Goal: Task Accomplishment & Management: Manage account settings

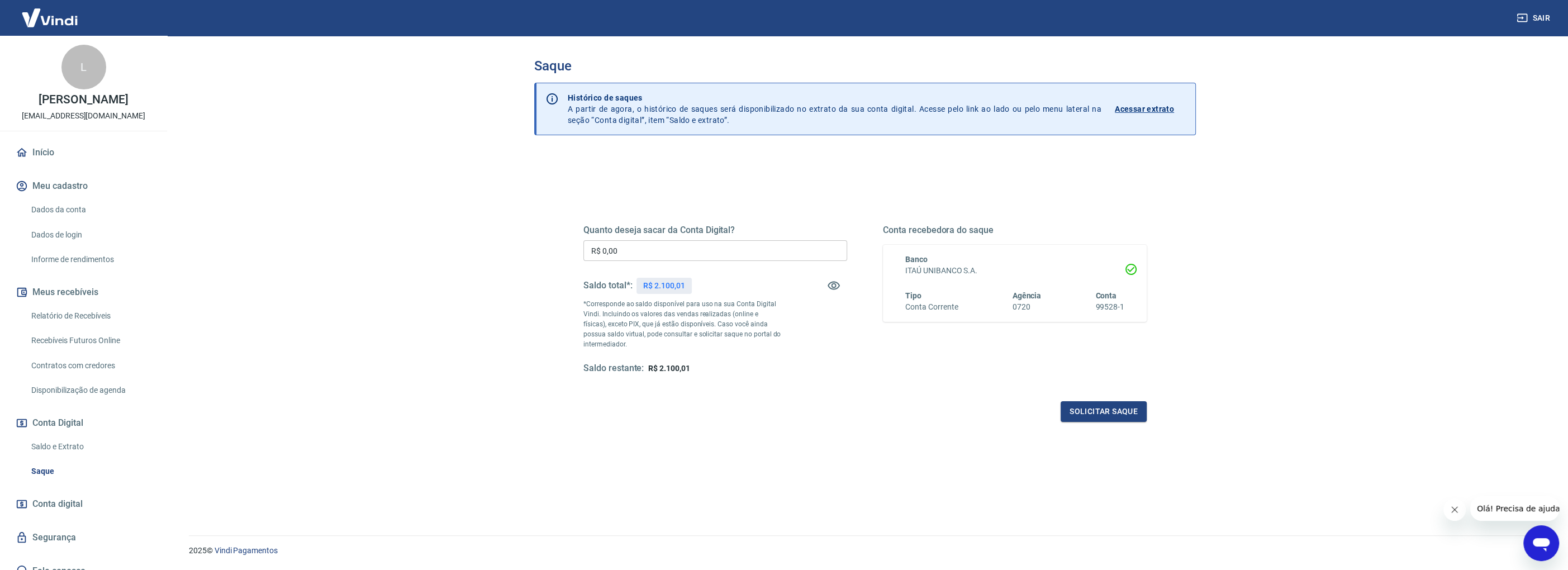
click at [674, 245] on input "R$ 0,00" at bounding box center [715, 250] width 264 height 21
type input "R$ 2.100,00"
click at [1100, 411] on button "Solicitar saque" at bounding box center [1104, 411] width 86 height 21
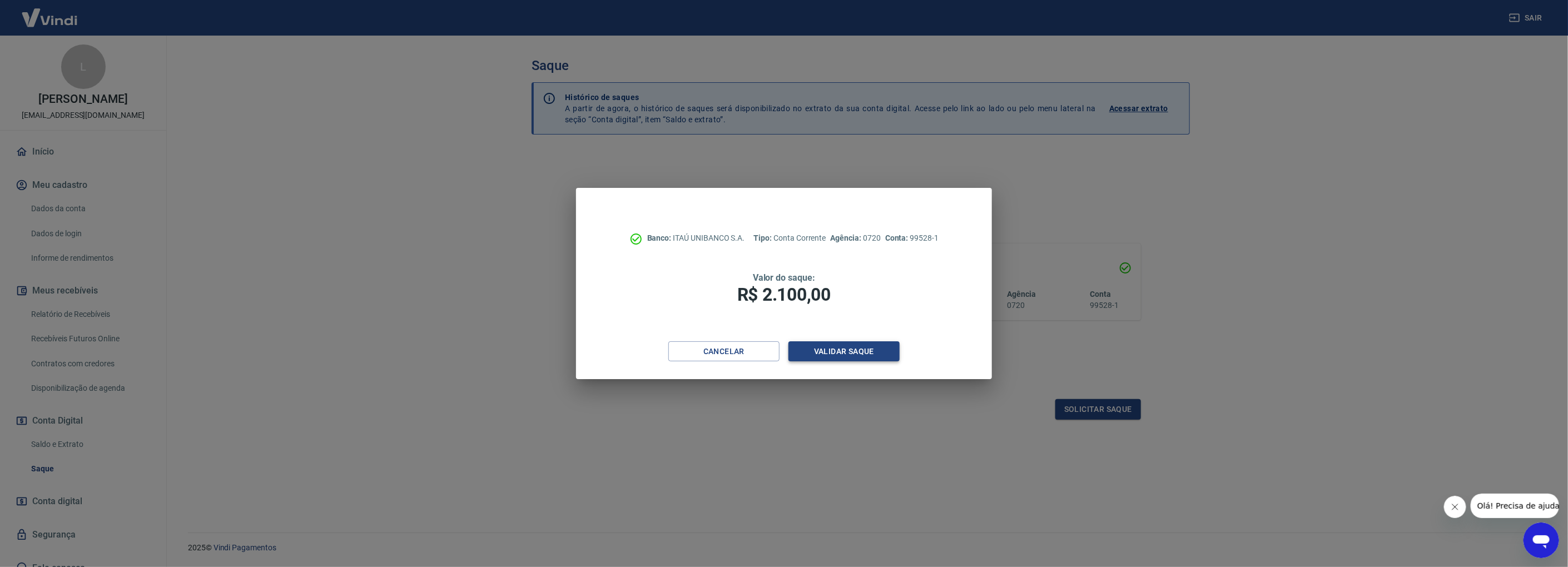
click at [859, 353] on button "Validar saque" at bounding box center [844, 352] width 111 height 20
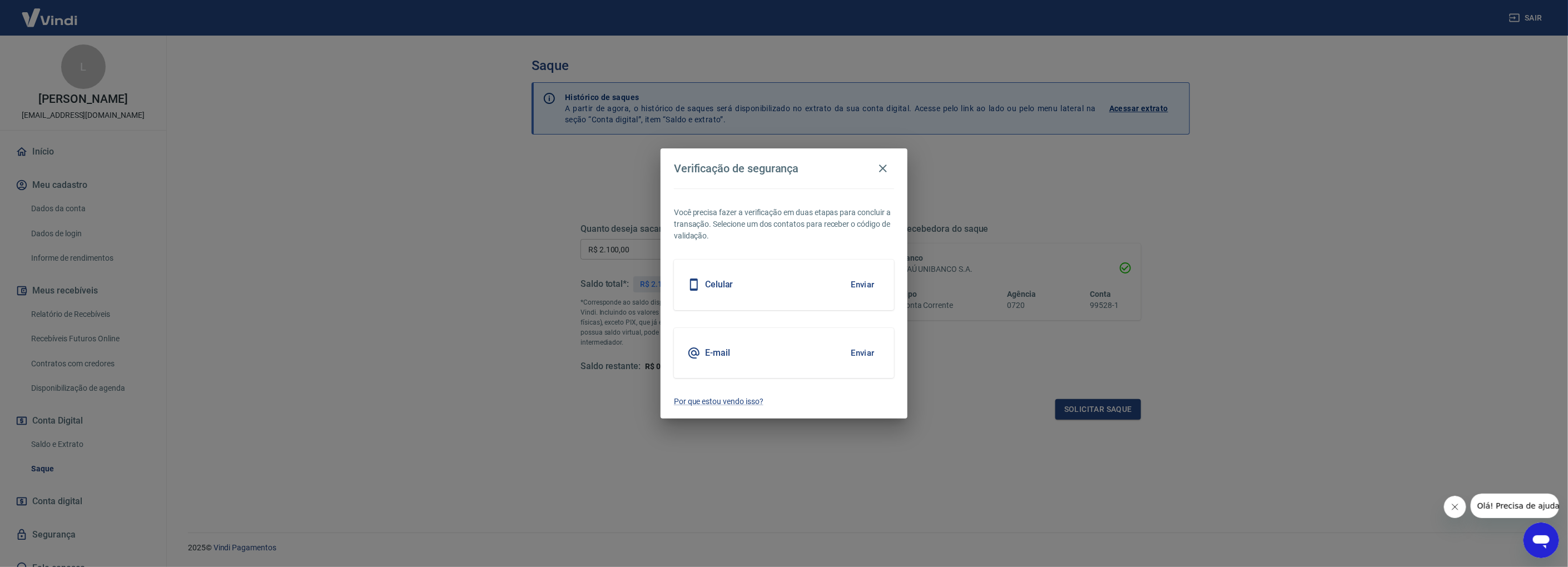
click at [870, 344] on button "Enviar" at bounding box center [863, 353] width 36 height 24
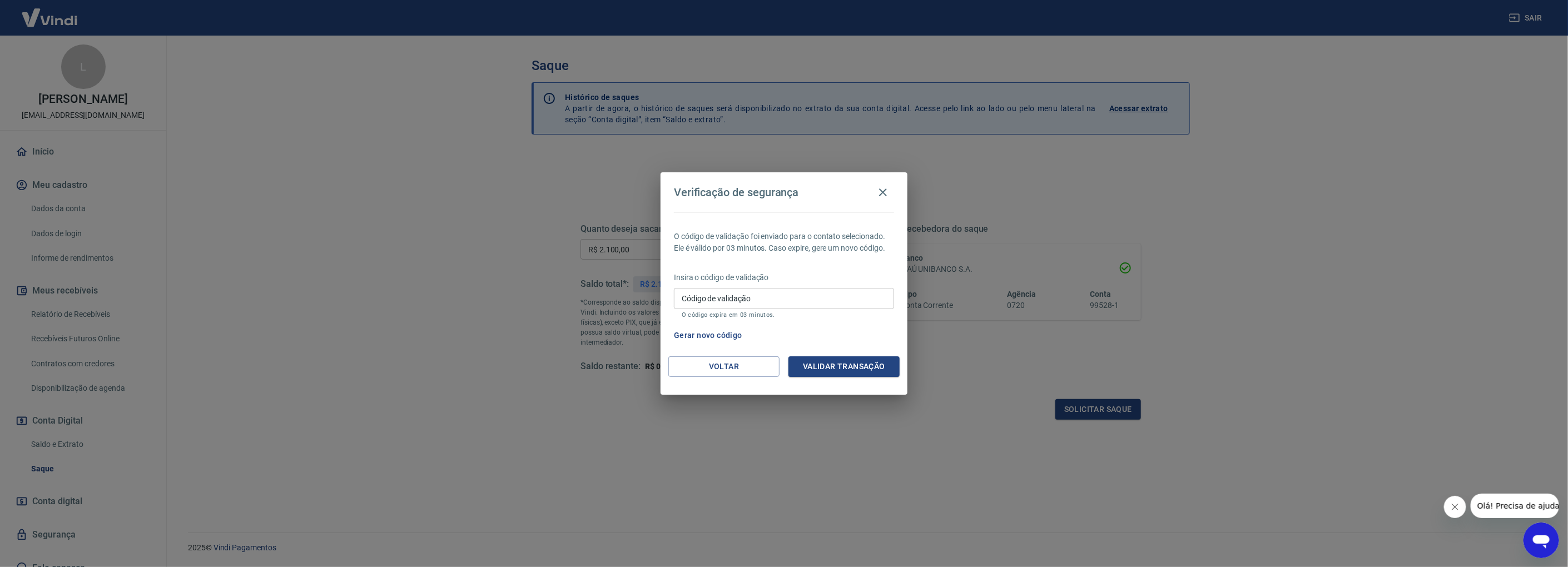
click at [718, 294] on div "Código de validação Código de validação O código expira em 03 minutos." at bounding box center [783, 303] width 220 height 30
type input "731950"
click at [808, 372] on button "Validar transação" at bounding box center [844, 367] width 111 height 20
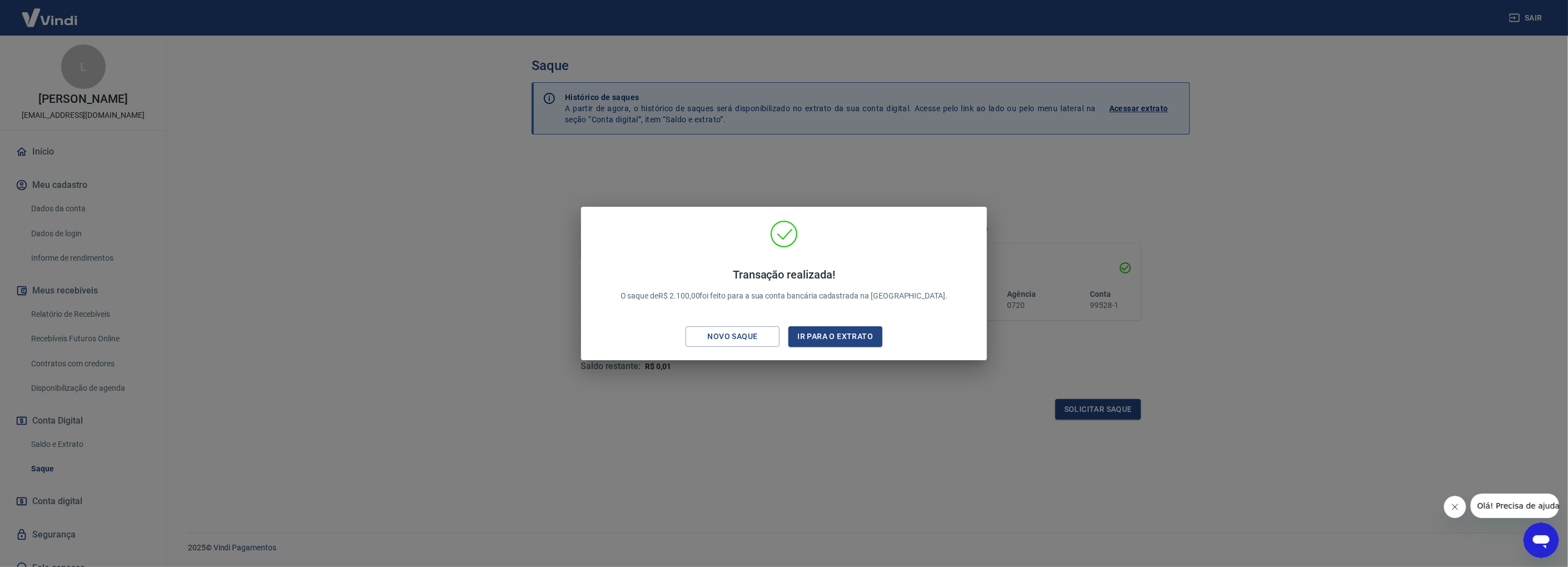
click at [1340, 291] on div "Transação realizada! O saque de R$ 2.100,00 foi feito para a sua conta bancária…" at bounding box center [784, 284] width 1568 height 567
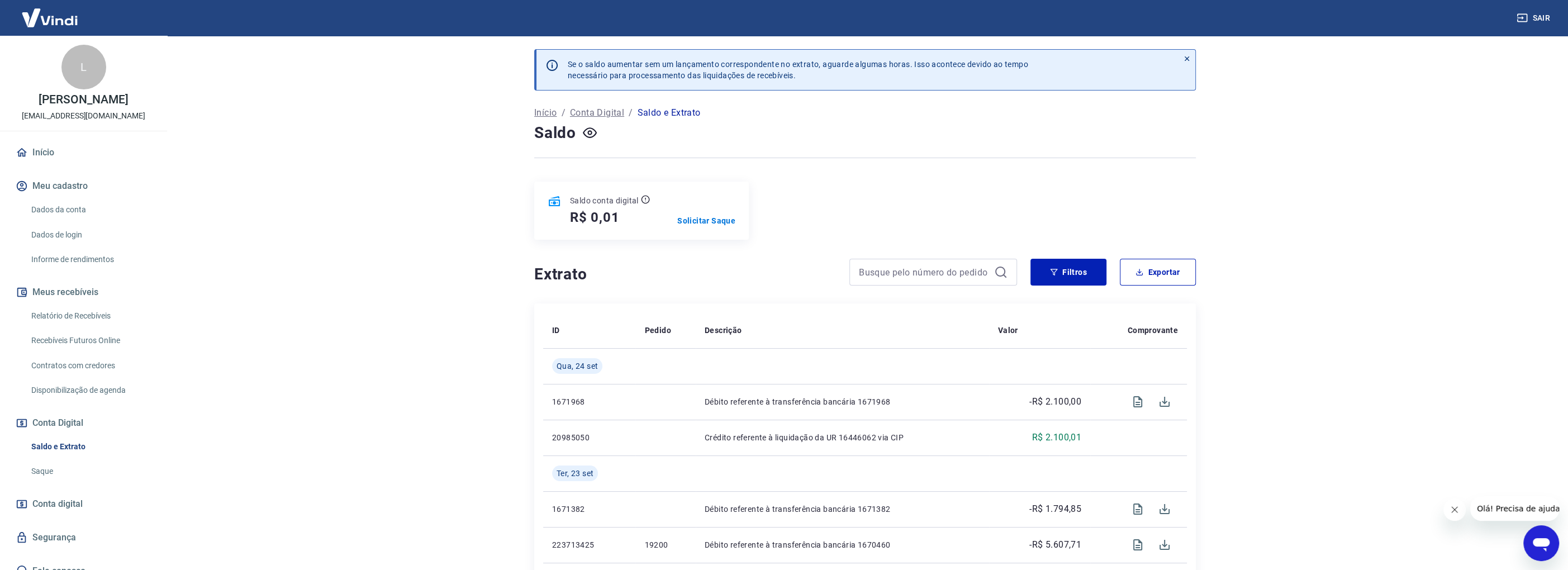
click at [1538, 505] on span "Olá! Precisa de ajuda?" at bounding box center [1521, 509] width 87 height 9
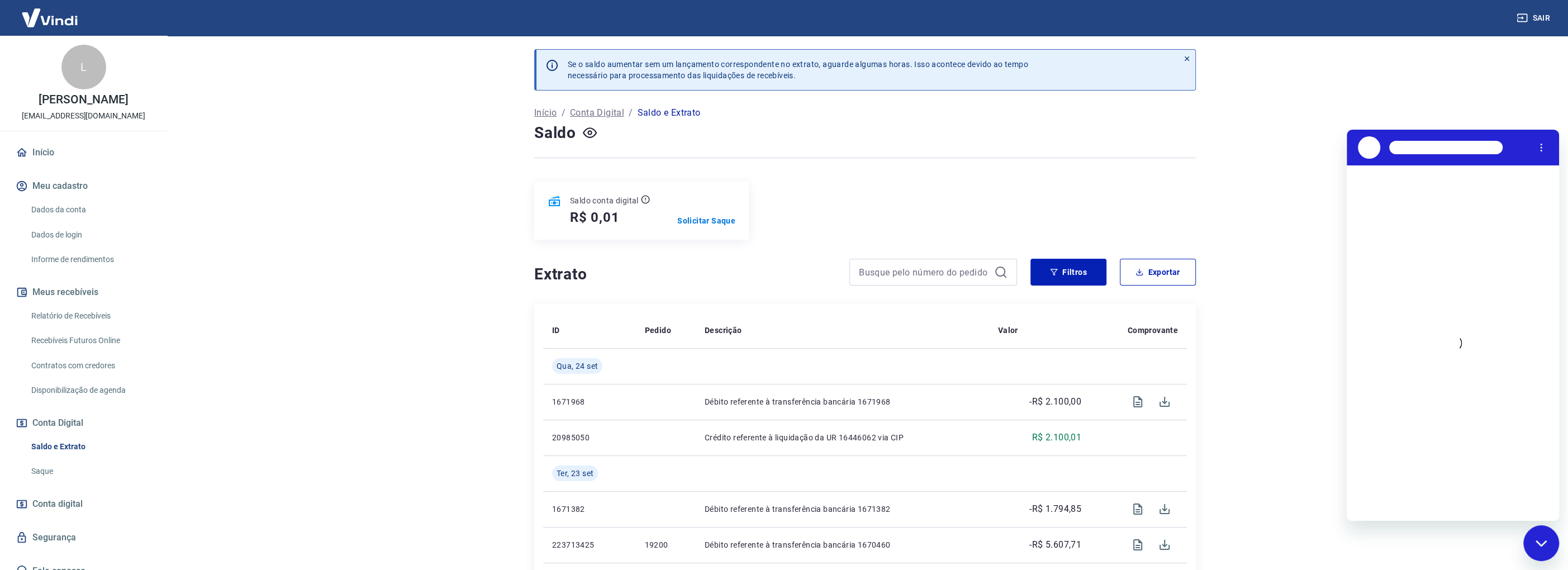
click at [1501, 96] on main "Se o saldo aumentar sem um lançamento correspondente no extrato, aguarde alguma…" at bounding box center [865, 303] width 1406 height 535
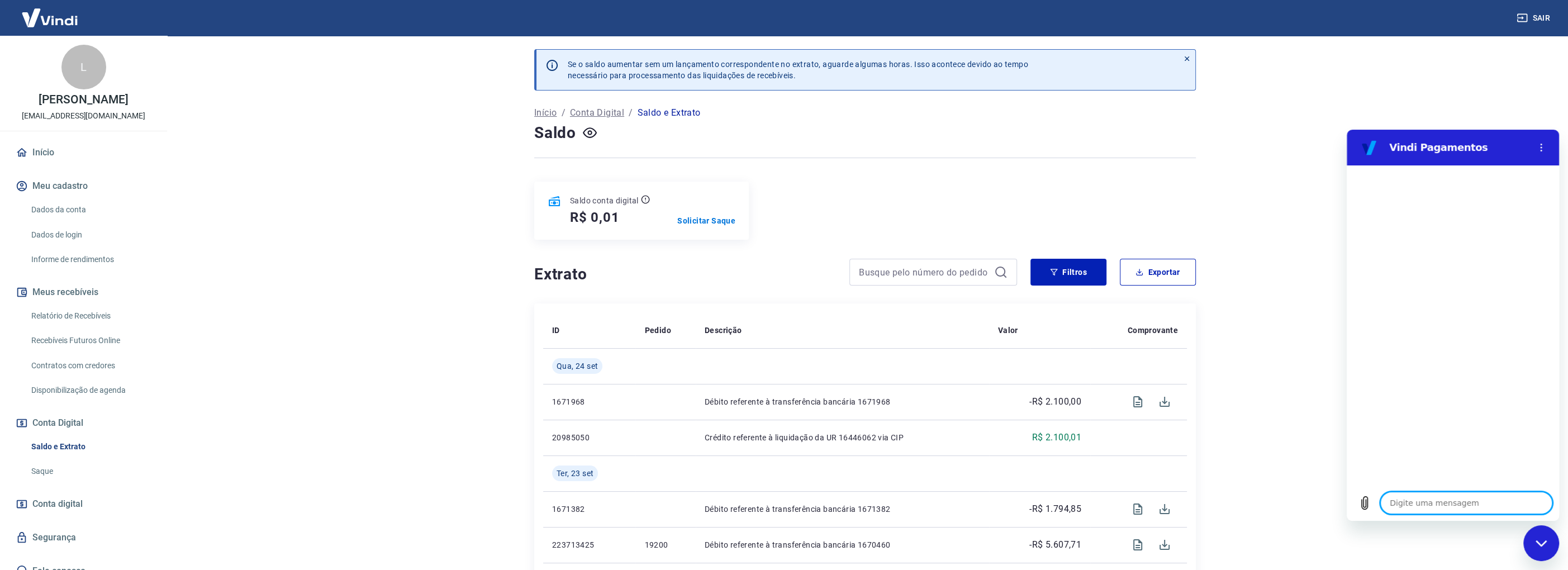
click at [1547, 542] on div "Fechar janela de mensagens" at bounding box center [1541, 543] width 33 height 33
type textarea "x"
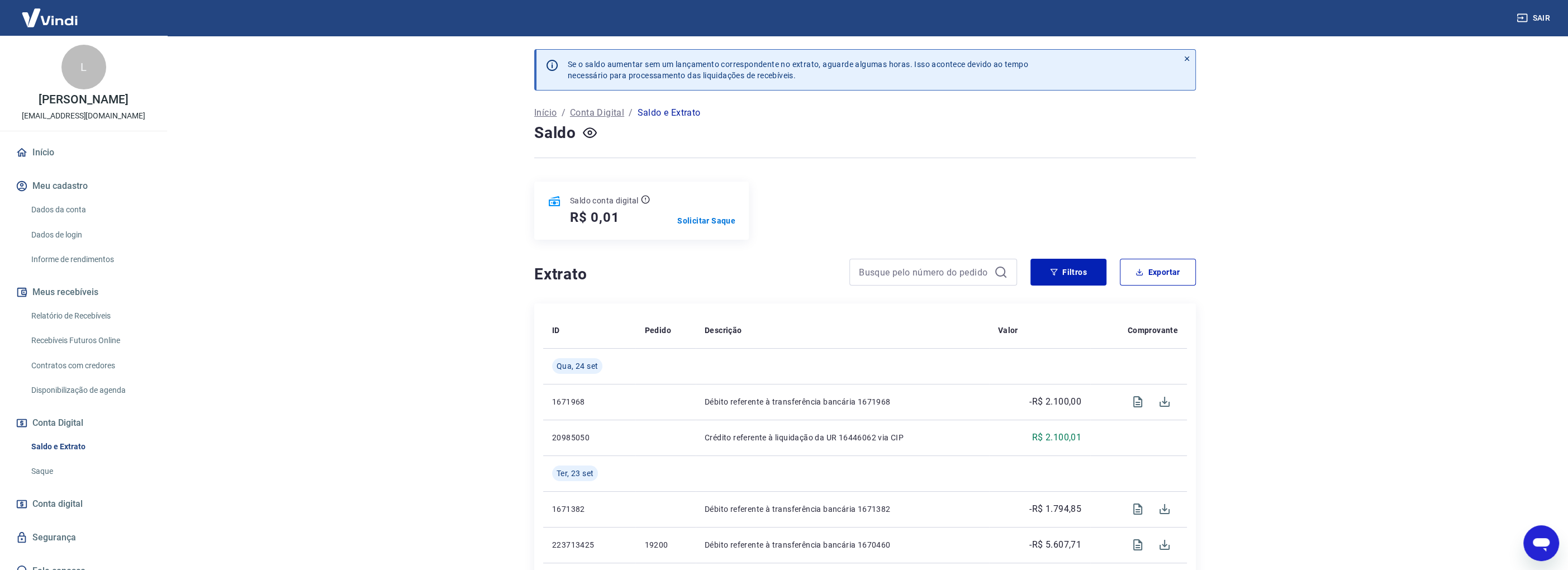
type textarea "x"
